Goal: Navigation & Orientation: Understand site structure

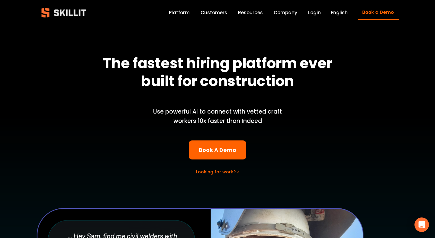
click at [0, 0] on div "Blog Pricing Help Center Labor Insights" at bounding box center [0, 0] width 0 height 0
click at [0, 0] on span "Blog" at bounding box center [0, 0] width 0 height 0
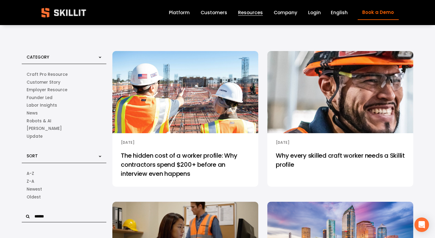
click at [286, 12] on link "Company" at bounding box center [286, 12] width 24 height 8
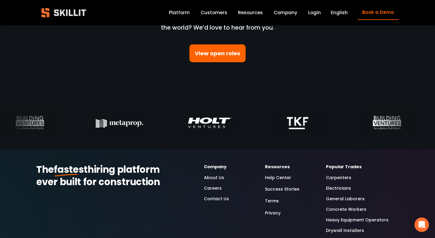
scroll to position [1959, 0]
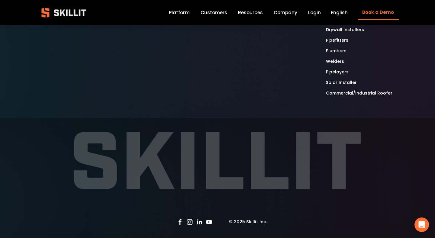
click at [218, 10] on link "Customers" at bounding box center [214, 12] width 27 height 8
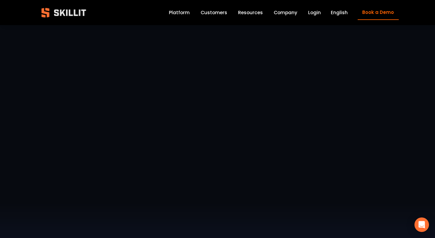
click at [178, 14] on link "Platform" at bounding box center [179, 12] width 21 height 8
